Goal: Information Seeking & Learning: Learn about a topic

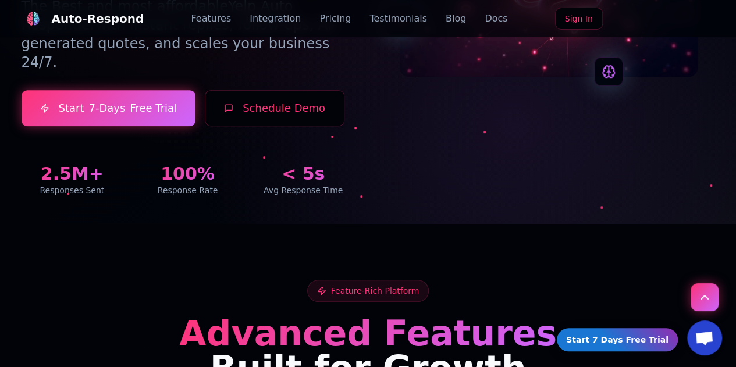
scroll to position [267, 0]
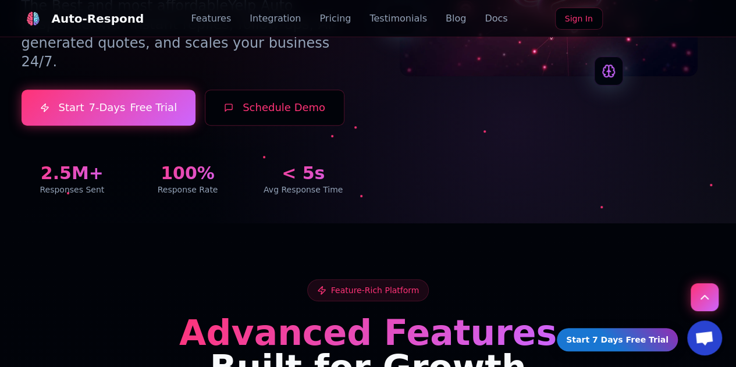
click at [256, 126] on button "Schedule Demo" at bounding box center [275, 108] width 140 height 36
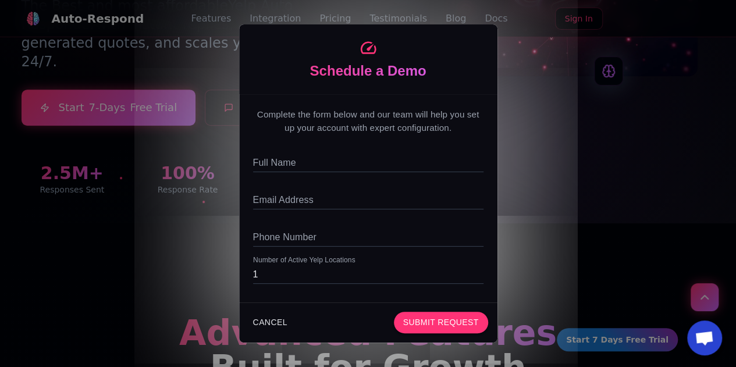
click at [567, 140] on div "Schedule a Demo Complete the form below and our team will help you set up your …" at bounding box center [368, 183] width 736 height 367
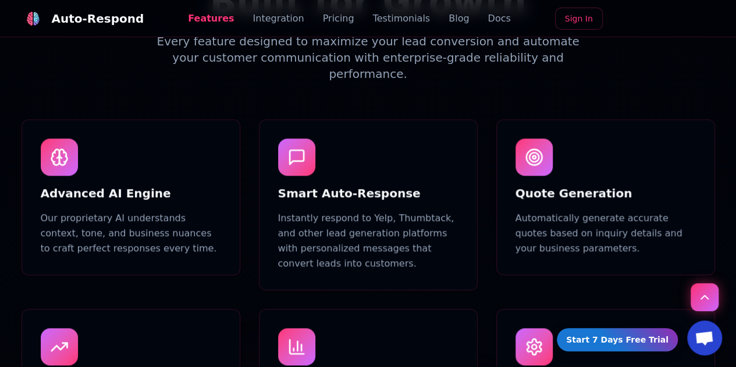
scroll to position [4357, 0]
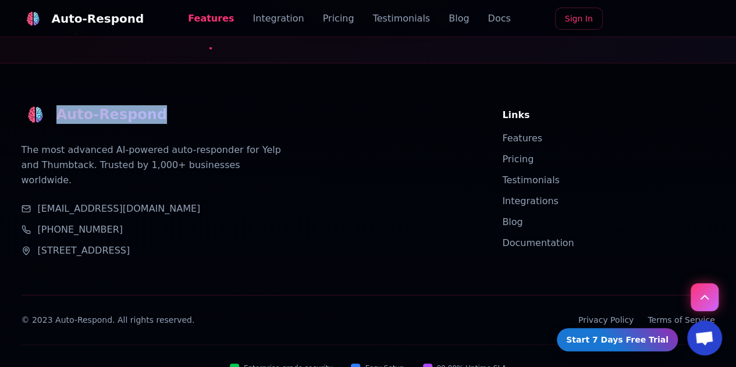
drag, startPoint x: 59, startPoint y: 89, endPoint x: 180, endPoint y: 95, distance: 121.2
click at [180, 101] on div "Auto-Respond" at bounding box center [248, 115] width 453 height 28
copy div "Auto-Respond"
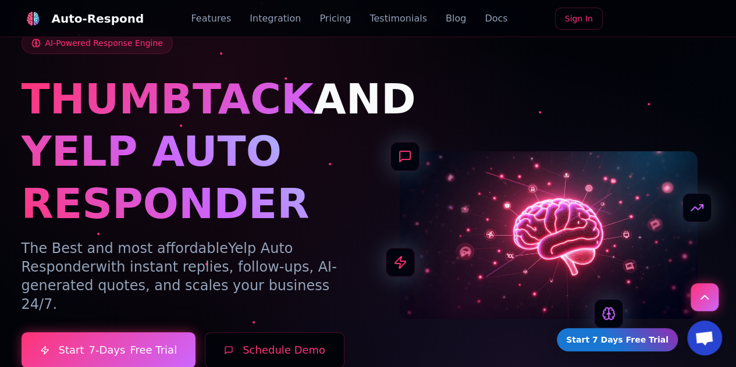
scroll to position [0, 0]
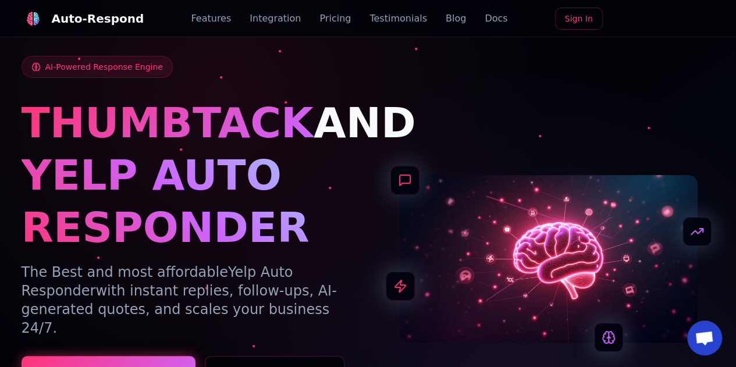
click at [324, 16] on link "Pricing" at bounding box center [335, 19] width 31 height 14
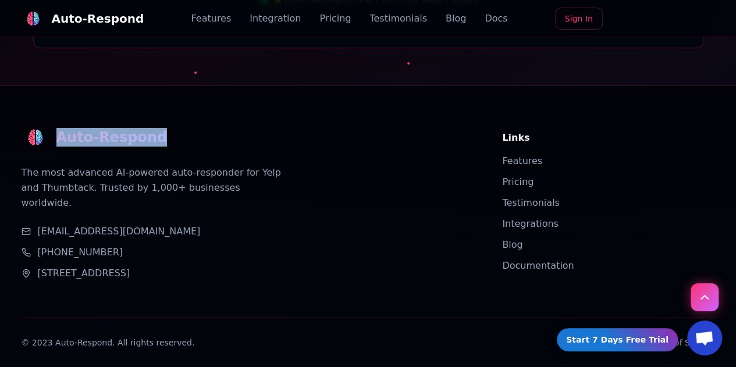
scroll to position [4334, 0]
click at [614, 338] on link "Privacy Policy" at bounding box center [606, 344] width 55 height 12
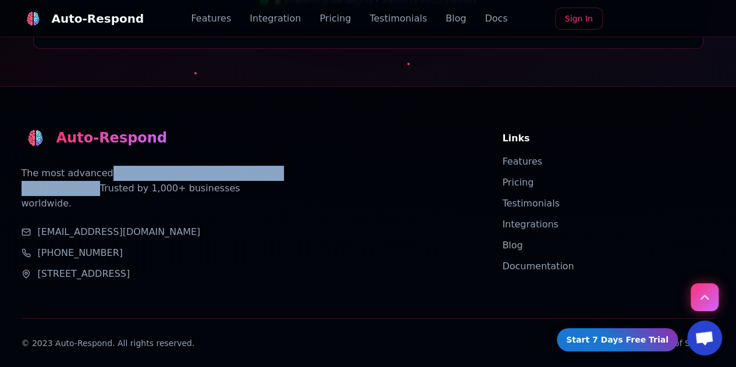
drag, startPoint x: 102, startPoint y: 146, endPoint x: 71, endPoint y: 159, distance: 33.9
click at [71, 166] on p "The most advanced AI-powered auto-responder for Yelp and Thumbtack. Trusted by …" at bounding box center [152, 188] width 261 height 45
copy p "AI-powered auto-responder for Yelp and Thumbtack."
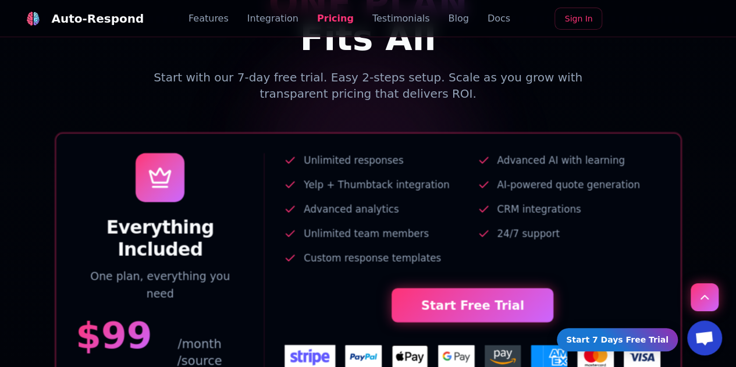
scroll to position [2400, 0]
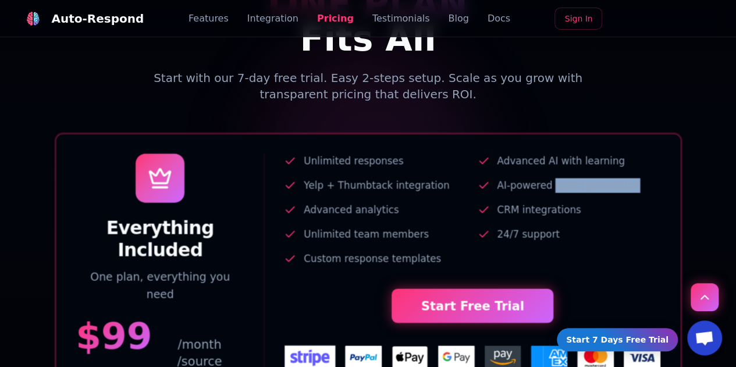
drag, startPoint x: 551, startPoint y: 198, endPoint x: 627, endPoint y: 198, distance: 76.8
click at [627, 193] on li "AI-powered quote generation" at bounding box center [568, 185] width 183 height 15
copy span "quote generation"
click at [701, 343] on span "Open chat" at bounding box center [704, 339] width 19 height 16
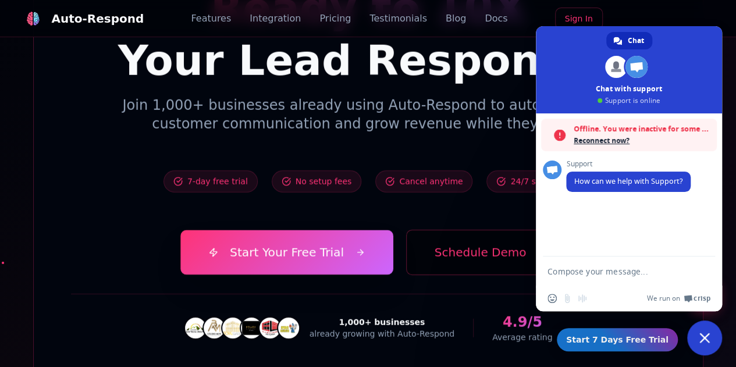
scroll to position [4030, 0]
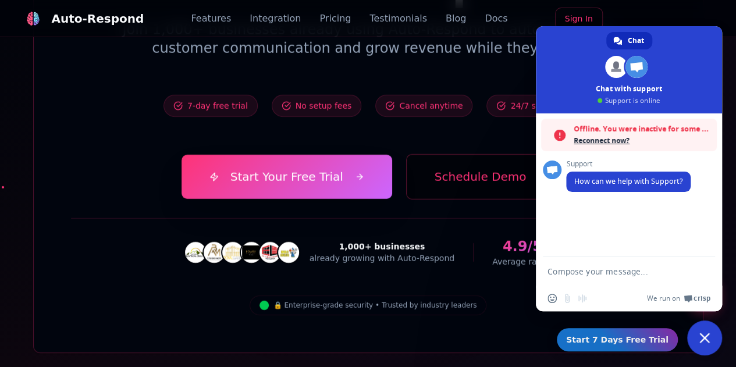
click at [485, 24] on link "Docs" at bounding box center [496, 19] width 23 height 14
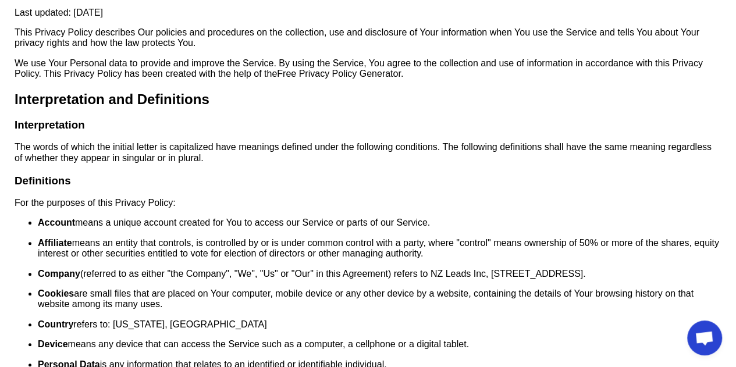
scroll to position [54, 0]
drag, startPoint x: 434, startPoint y: 272, endPoint x: 473, endPoint y: 278, distance: 38.9
click at [473, 278] on p "Company (referred to as either "the Company", "We", "Us" or "Our" in this Agree…" at bounding box center [380, 273] width 684 height 10
copy p "NZ Leads"
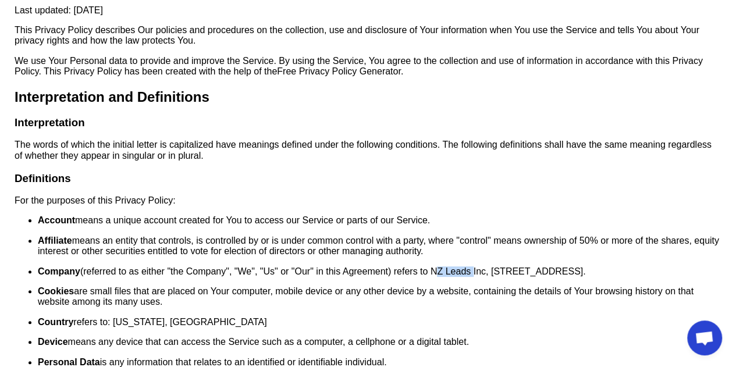
scroll to position [0, 0]
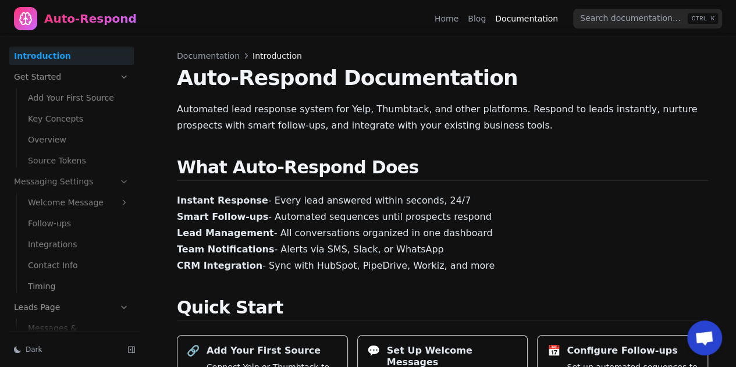
click at [0, 0] on link "Support" at bounding box center [0, 0] width 0 height 0
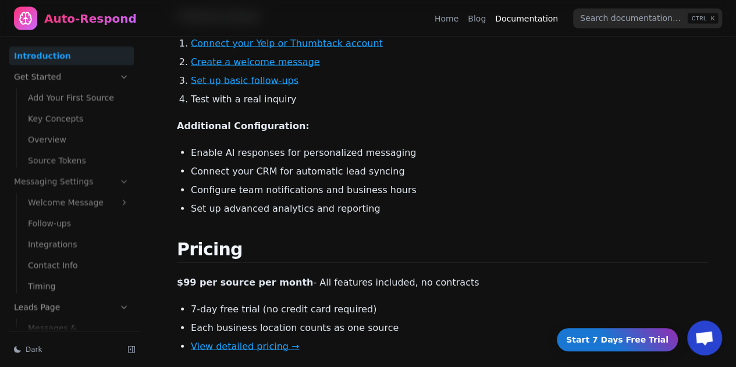
scroll to position [1182, 0]
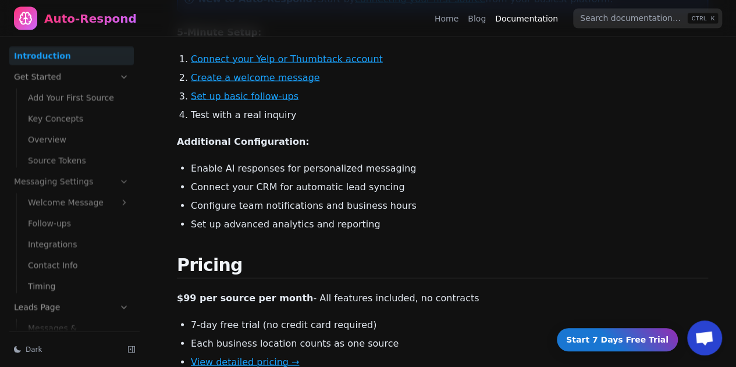
click at [0, 0] on link "Integrations" at bounding box center [0, 0] width 0 height 0
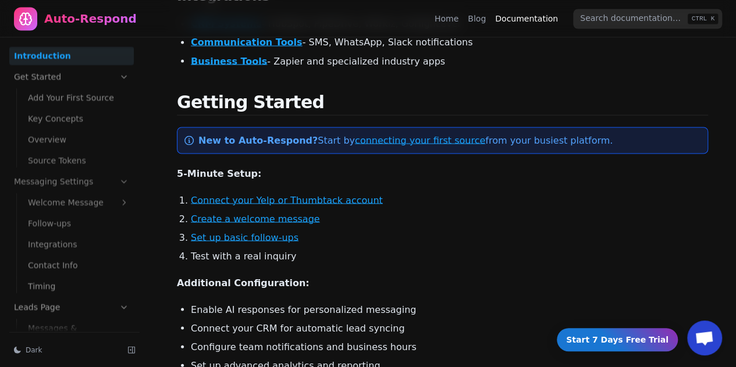
scroll to position [175, 0]
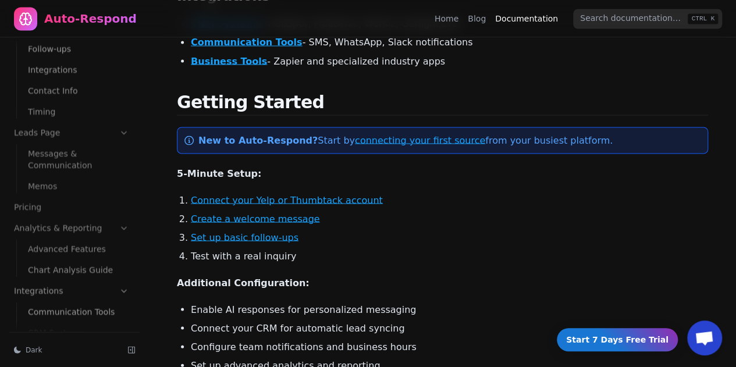
click at [27, 20] on icon "Home page" at bounding box center [26, 19] width 14 height 14
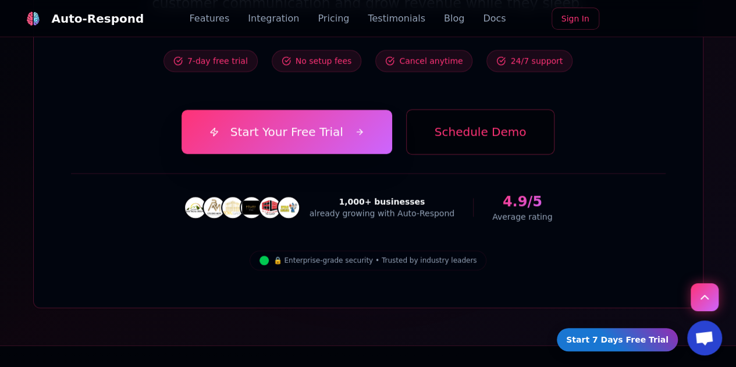
scroll to position [4249, 0]
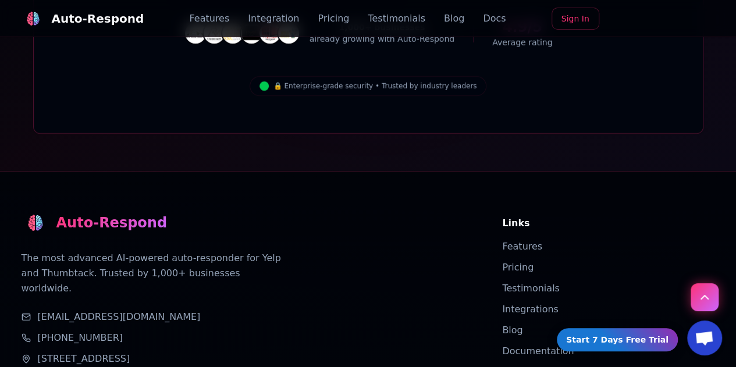
click at [576, 20] on link "Sign In" at bounding box center [576, 19] width 48 height 22
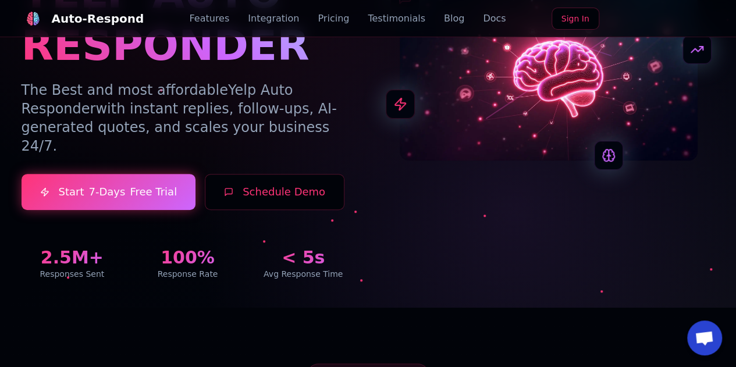
scroll to position [0, 0]
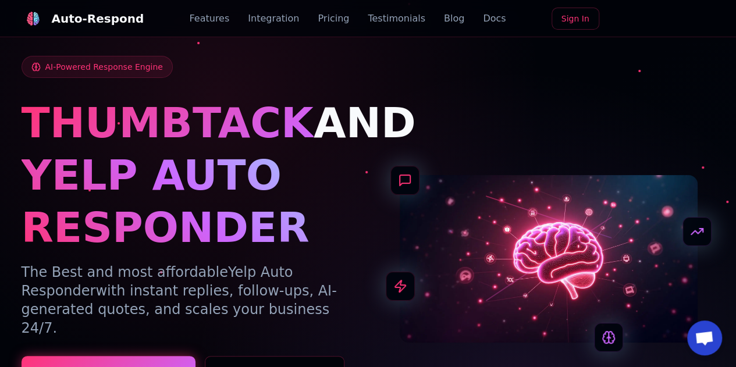
click at [225, 22] on link "Features" at bounding box center [209, 19] width 40 height 14
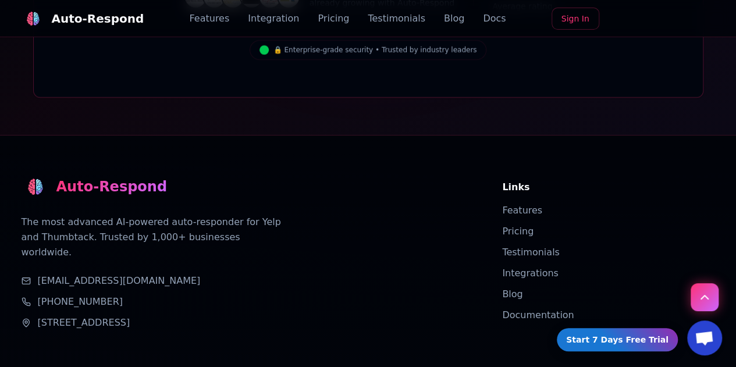
scroll to position [4357, 0]
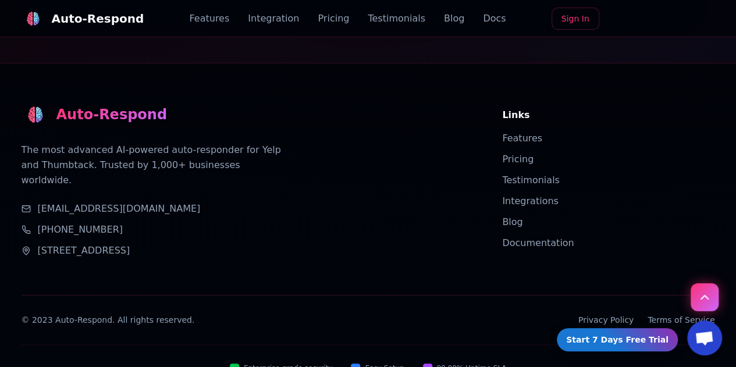
click at [516, 196] on link "Integrations" at bounding box center [530, 201] width 56 height 11
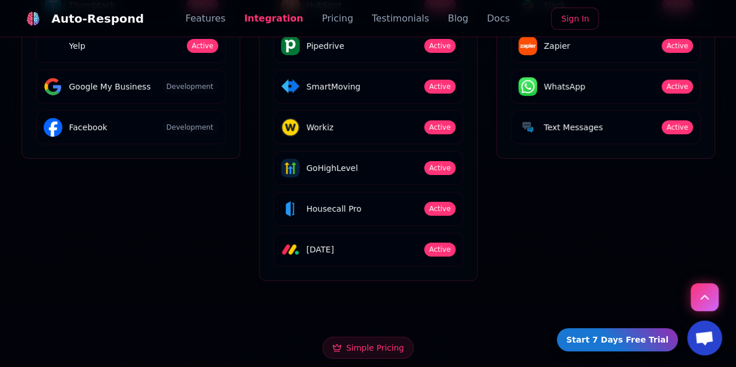
scroll to position [2021, 0]
